Goal: Use online tool/utility: Utilize a website feature to perform a specific function

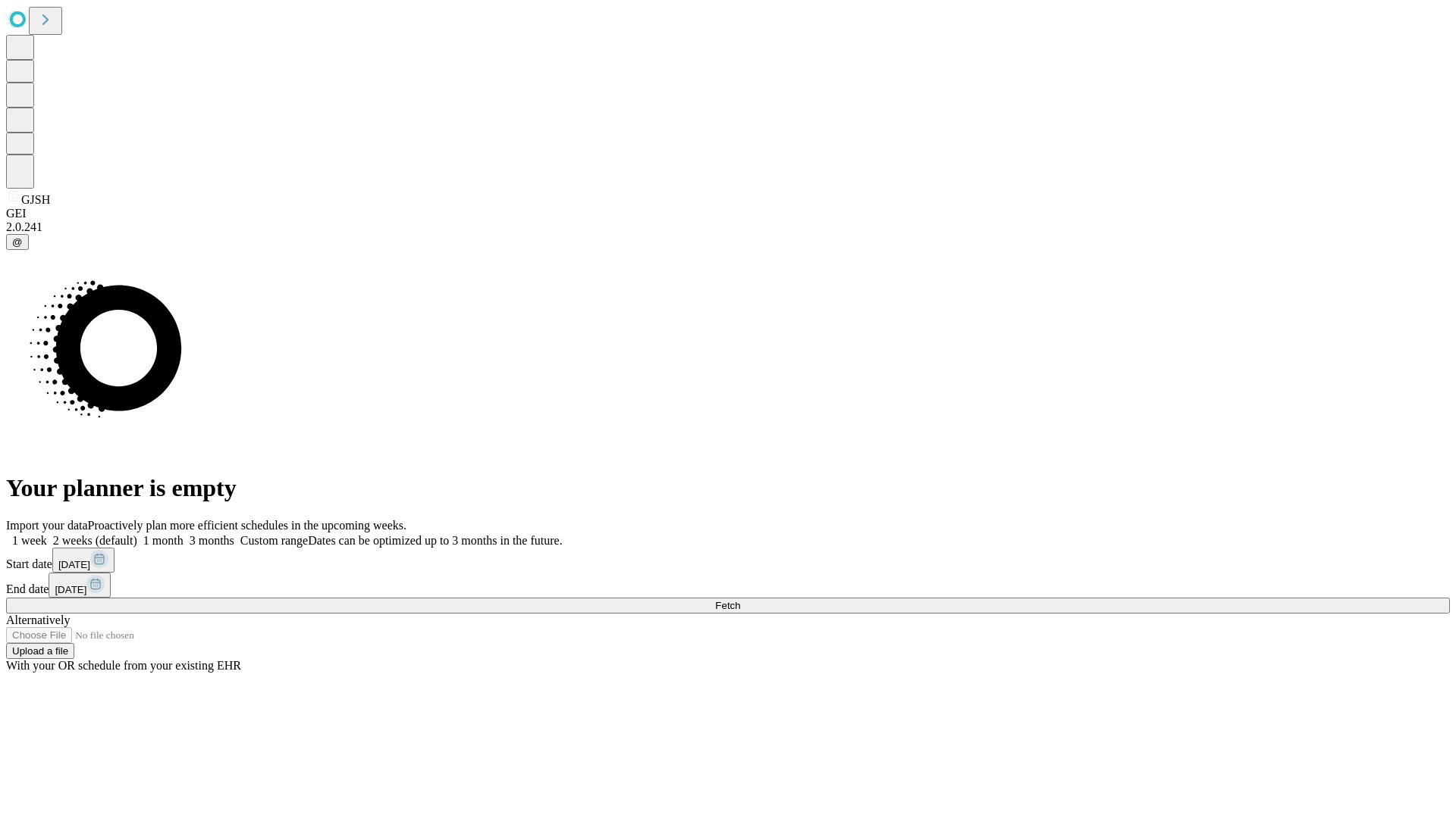
click at [740, 600] on span "Fetch" at bounding box center [727, 606] width 25 height 12
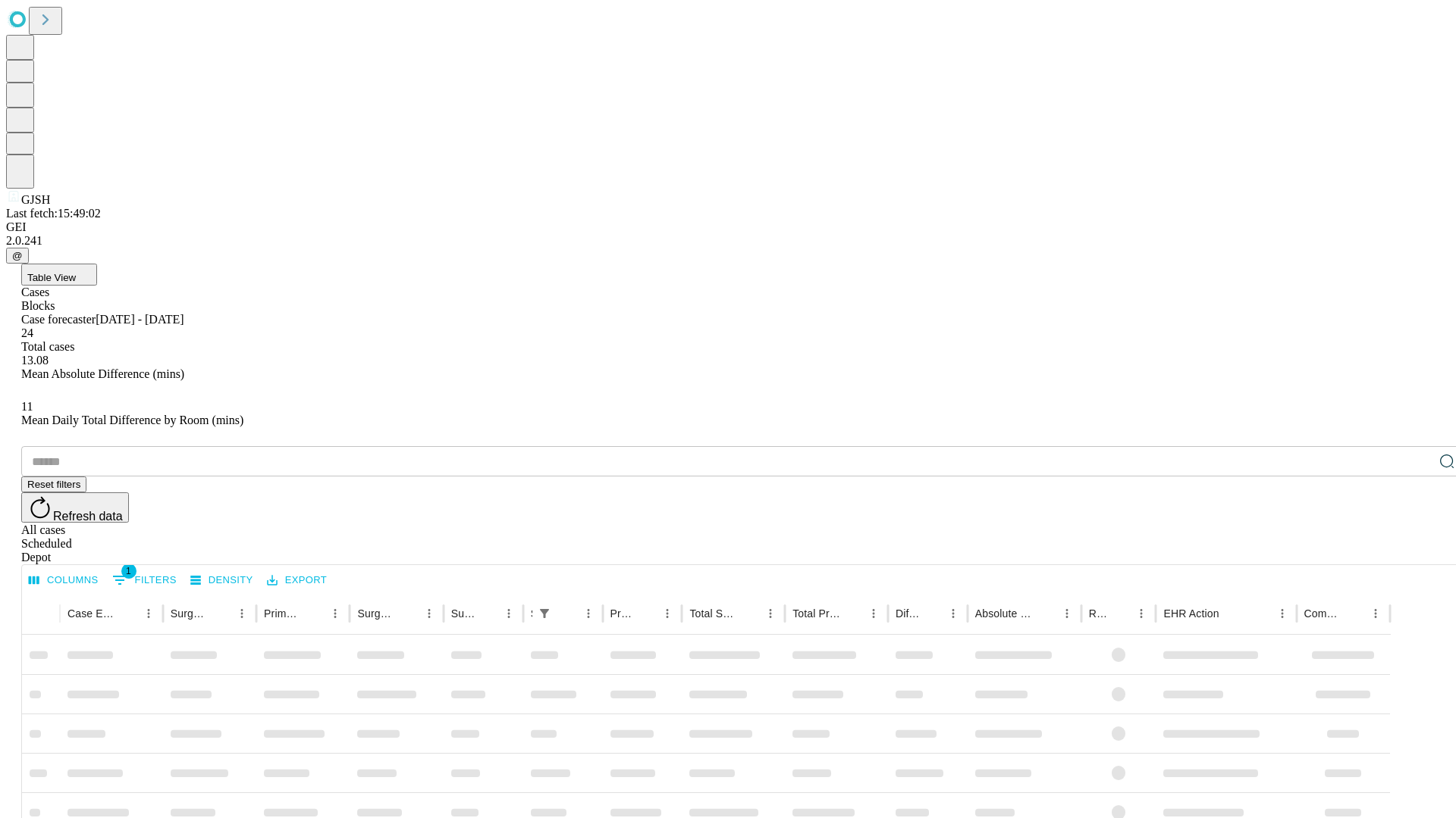
click at [76, 272] on span "Table View" at bounding box center [51, 278] width 48 height 12
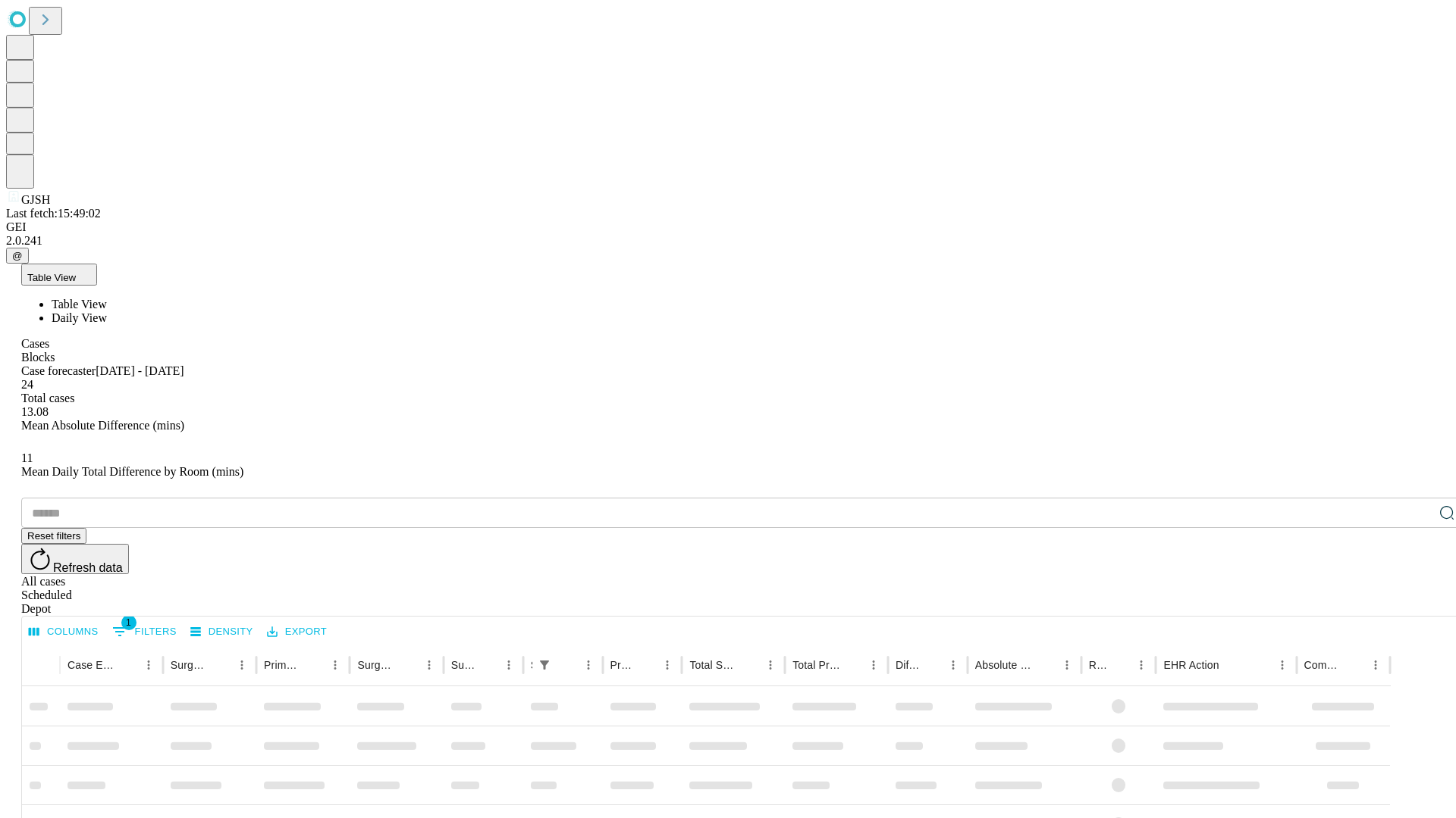
click at [107, 311] on span "Daily View" at bounding box center [79, 318] width 56 height 13
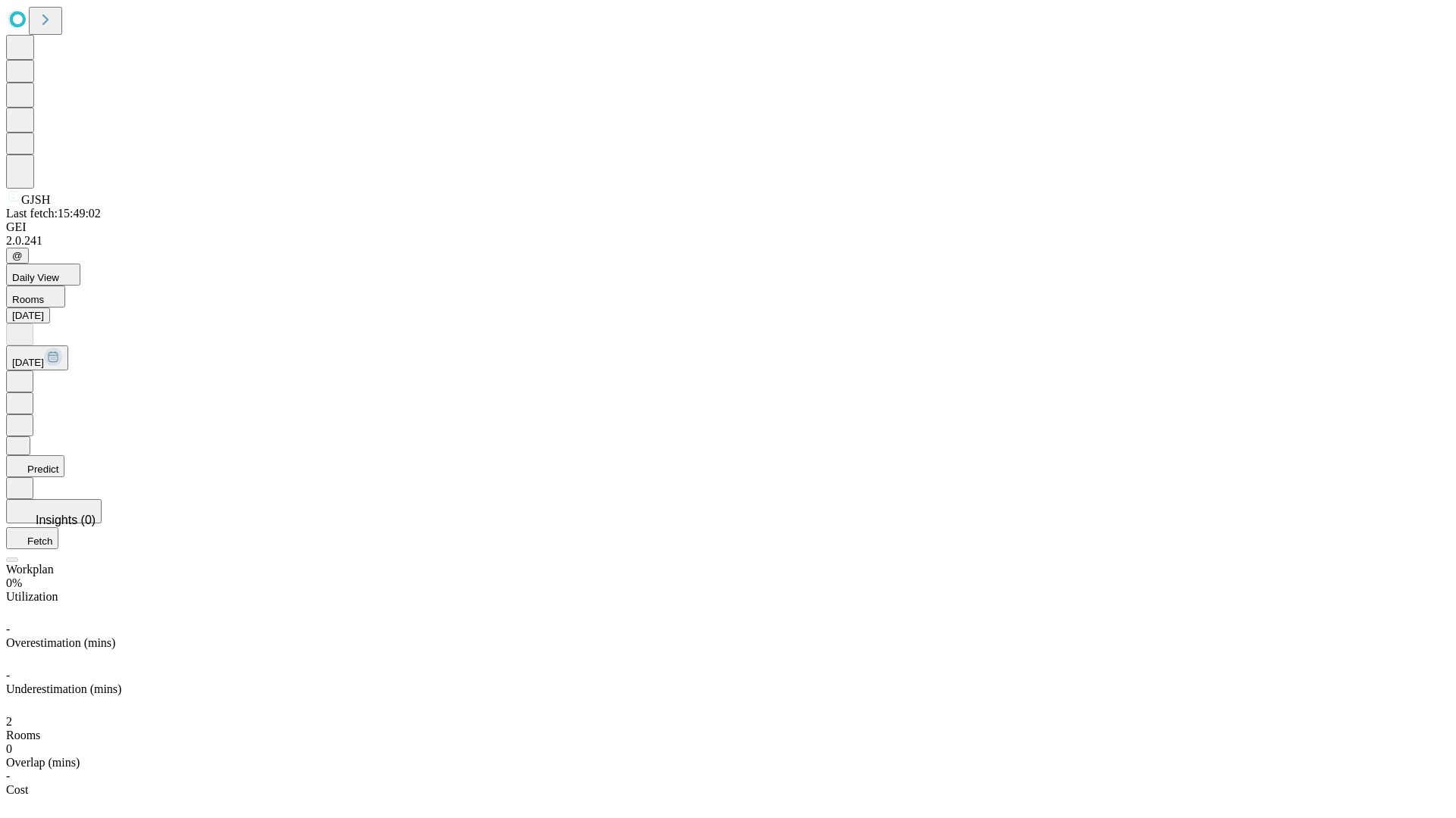
click at [65, 455] on button "Predict" at bounding box center [35, 466] width 58 height 22
